Goal: Task Accomplishment & Management: Use online tool/utility

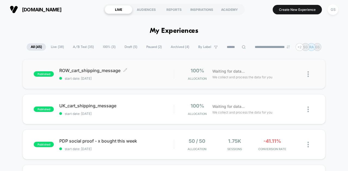
click at [105, 75] on div "ROW_cart_shipping_message Click to edit experience details Click to edit experi…" at bounding box center [116, 74] width 114 height 13
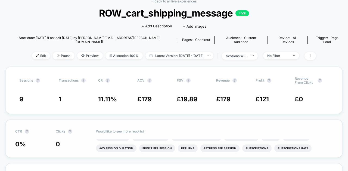
scroll to position [29, 0]
click at [34, 52] on span "Edit" at bounding box center [41, 55] width 18 height 7
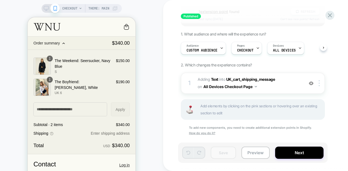
scroll to position [56, 0]
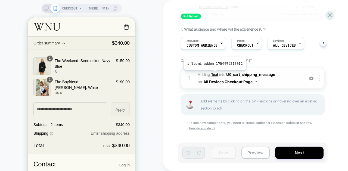
click at [0, 0] on b "Text" at bounding box center [0, 0] width 0 height 0
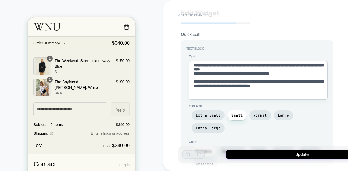
scroll to position [13, 0]
click at [258, 66] on textarea "**********" at bounding box center [258, 80] width 139 height 39
type textarea "*"
type textarea "**********"
type textarea "*"
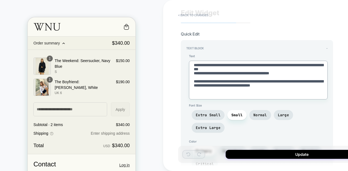
type textarea "**********"
type textarea "*"
type textarea "**********"
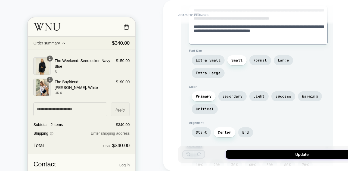
scroll to position [0, 0]
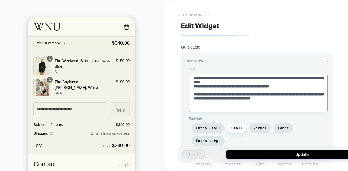
click at [0, 0] on button "< Back to changes" at bounding box center [0, 0] width 0 height 0
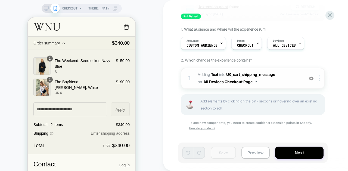
scroll to position [55, 0]
click at [250, 73] on span "UK_cart_shipping_message" at bounding box center [250, 75] width 49 height 5
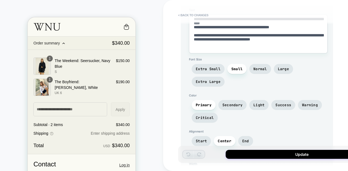
scroll to position [40, 0]
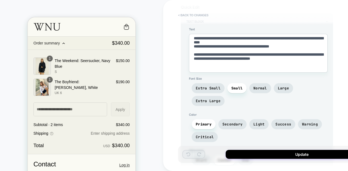
click at [194, 15] on button "< Back to changes" at bounding box center [193, 15] width 36 height 9
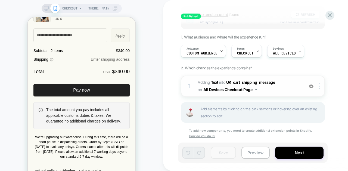
scroll to position [48, 0]
click at [250, 82] on span "UK_cart_shipping_message" at bounding box center [250, 82] width 49 height 5
type textarea "*"
